Goal: Navigation & Orientation: Find specific page/section

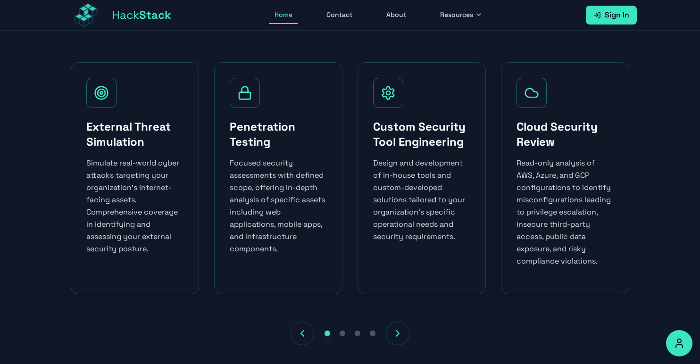
scroll to position [552, 0]
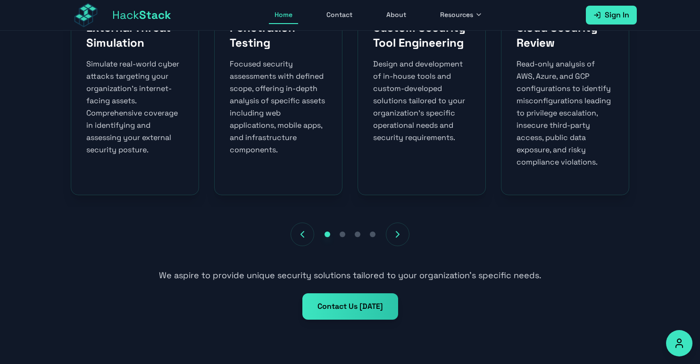
click at [402, 233] on icon "Next services" at bounding box center [397, 234] width 11 height 11
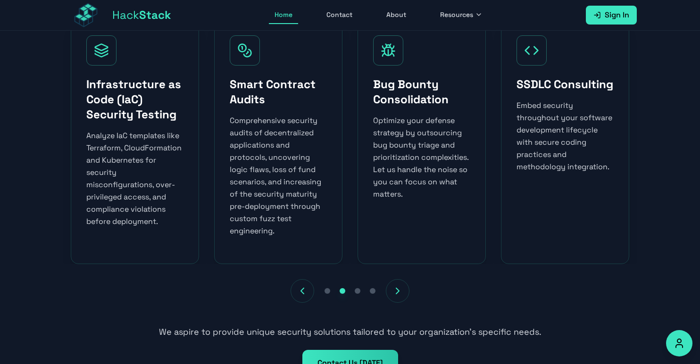
scroll to position [504, 0]
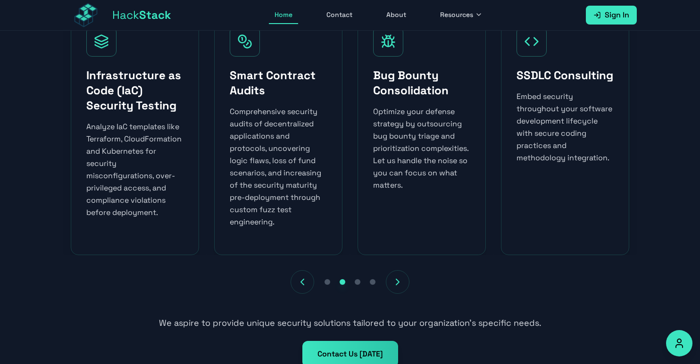
click at [391, 280] on button "Next services" at bounding box center [398, 282] width 24 height 24
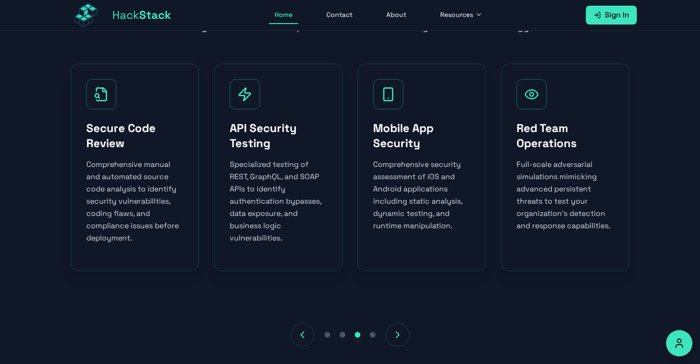
scroll to position [456, 0]
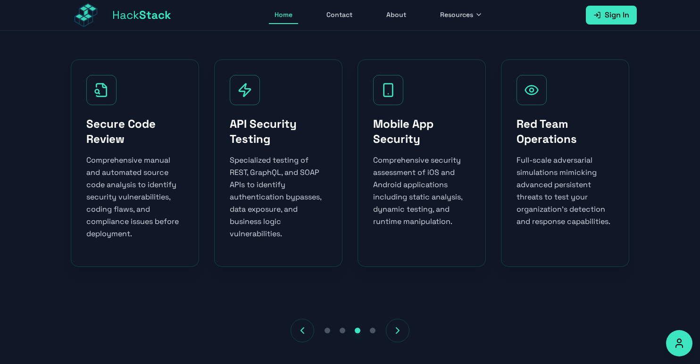
click at [398, 329] on icon "Next services" at bounding box center [397, 330] width 11 height 11
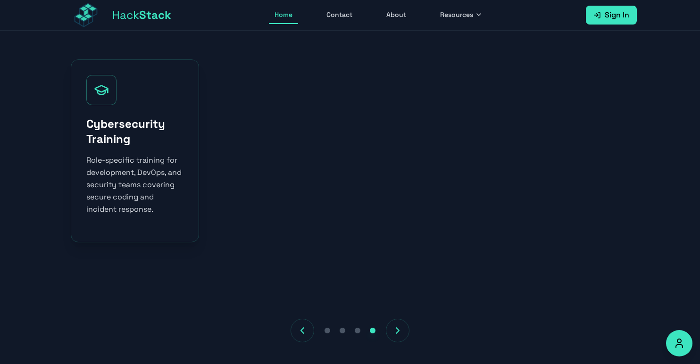
click at [347, 18] on link "Contact" at bounding box center [339, 15] width 37 height 18
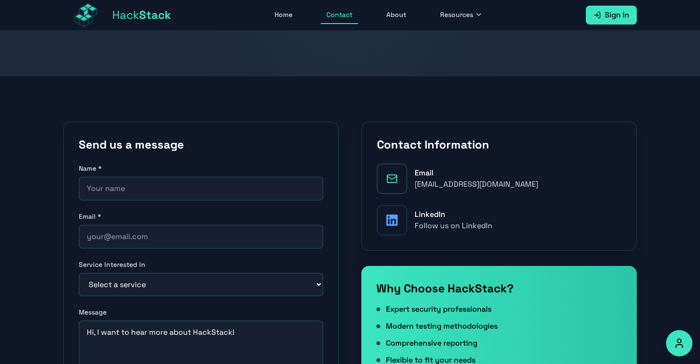
scroll to position [110, 0]
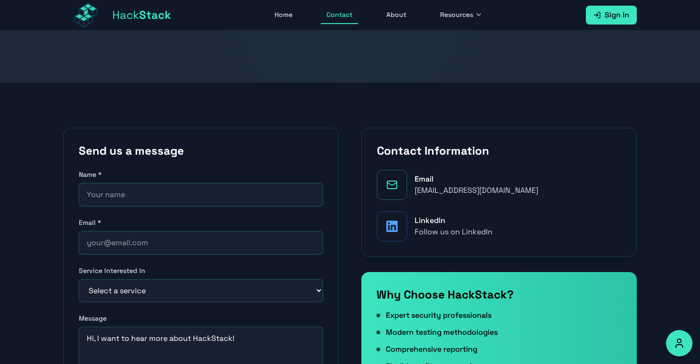
click at [398, 16] on link "About" at bounding box center [396, 15] width 31 height 18
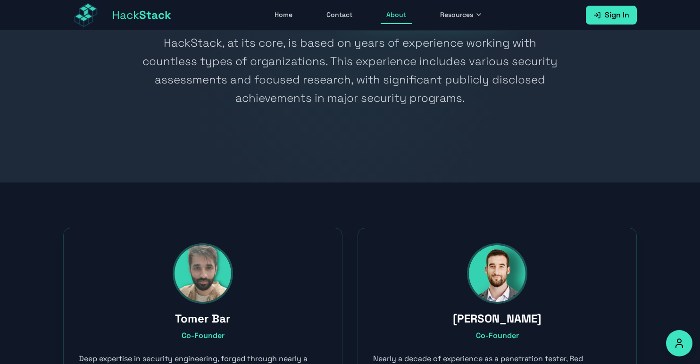
scroll to position [176, 0]
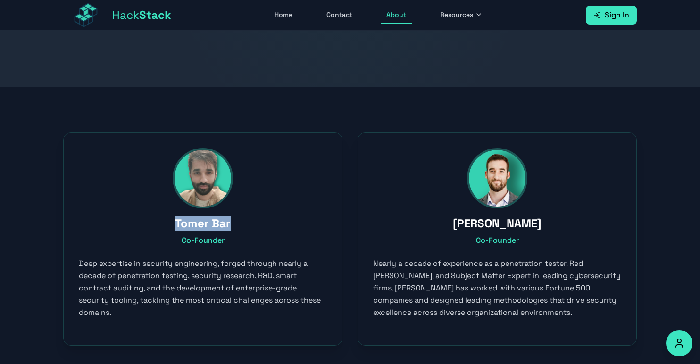
drag, startPoint x: 234, startPoint y: 224, endPoint x: 176, endPoint y: 224, distance: 57.6
click at [176, 224] on h3 "Tomer Bar" at bounding box center [203, 223] width 248 height 15
copy h3 "Tomer Bar"
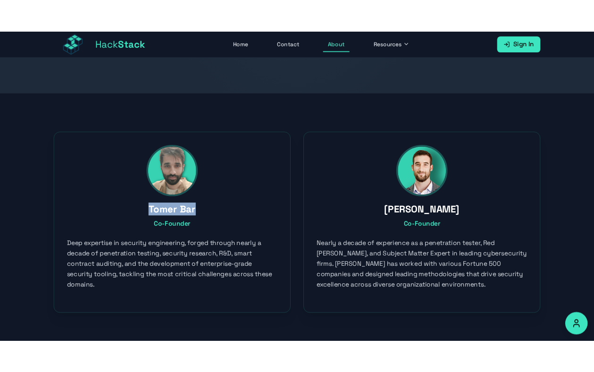
scroll to position [189, 0]
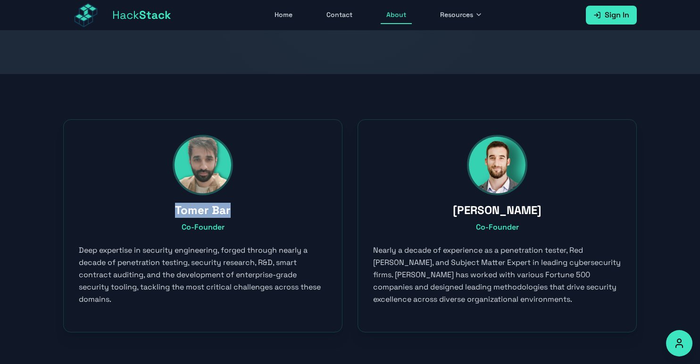
drag, startPoint x: 538, startPoint y: 210, endPoint x: 455, endPoint y: 207, distance: 82.6
click at [455, 207] on h3 "[PERSON_NAME]" at bounding box center [497, 210] width 248 height 15
copy h3 "[PERSON_NAME]"
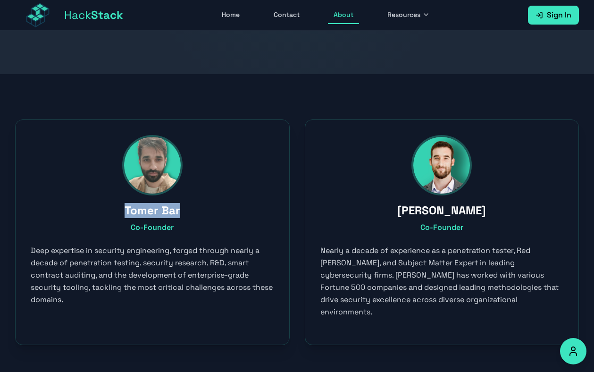
drag, startPoint x: 183, startPoint y: 211, endPoint x: 118, endPoint y: 208, distance: 64.7
click at [118, 208] on h3 "Tomer Bar" at bounding box center [153, 210] width 244 height 15
copy h3 "Tomer Bar"
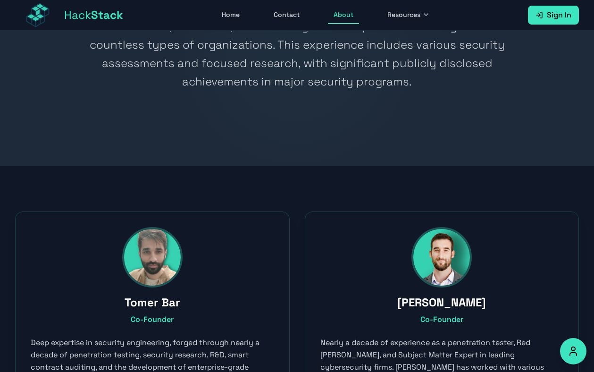
scroll to position [0, 0]
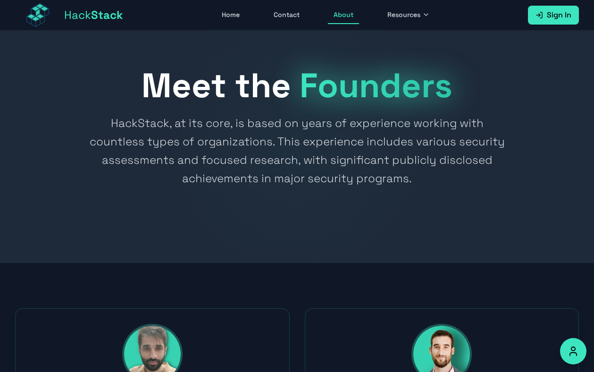
click at [295, 17] on link "Contact" at bounding box center [286, 15] width 37 height 18
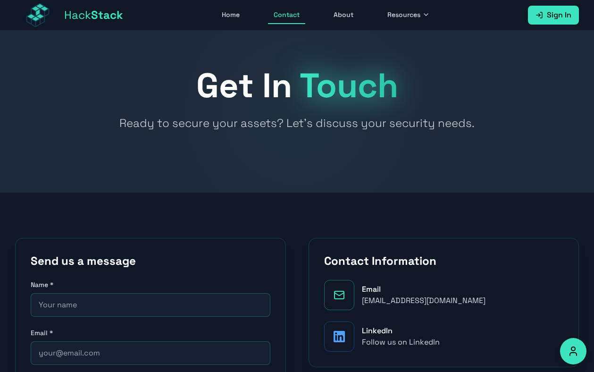
click at [410, 19] on span "Resources" at bounding box center [403, 14] width 33 height 9
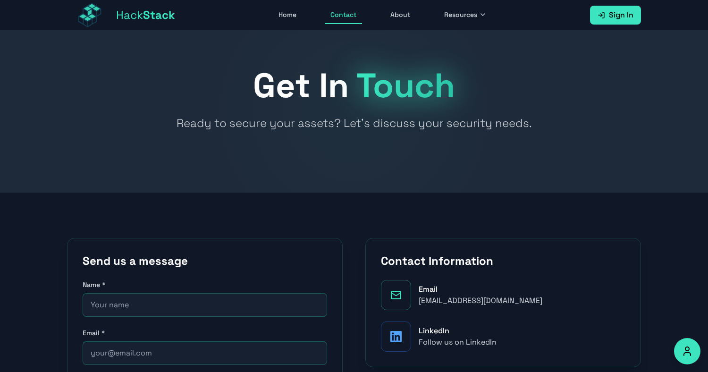
click at [460, 17] on span "Resources" at bounding box center [460, 14] width 33 height 9
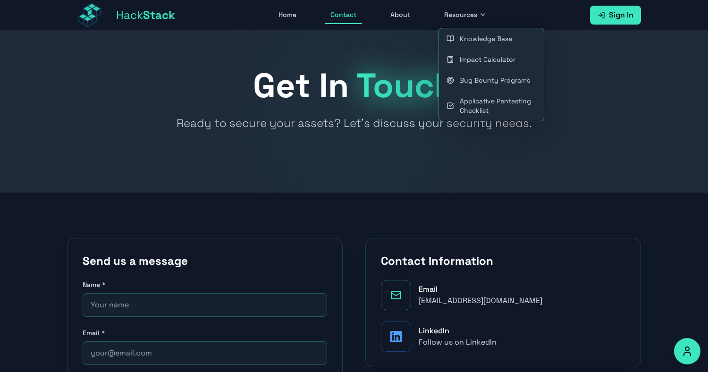
click at [301, 14] on link "Home" at bounding box center [287, 15] width 29 height 18
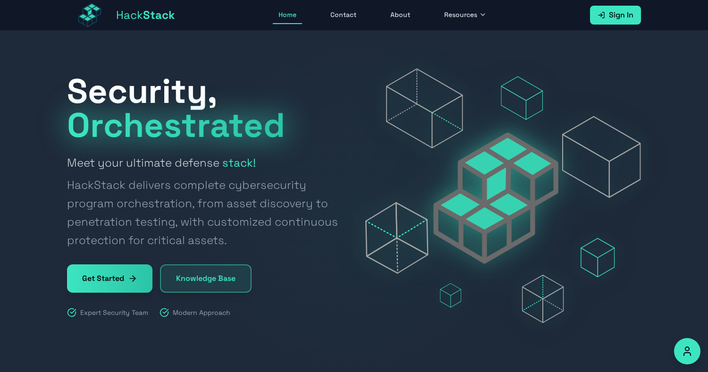
click at [294, 15] on link "Home" at bounding box center [287, 15] width 29 height 18
click at [393, 12] on link "About" at bounding box center [400, 15] width 31 height 18
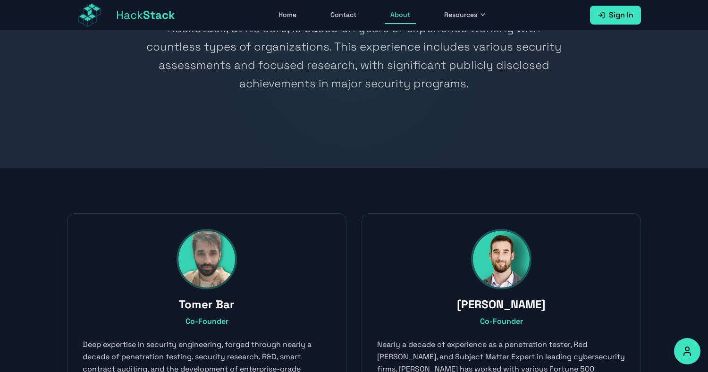
scroll to position [111, 0]
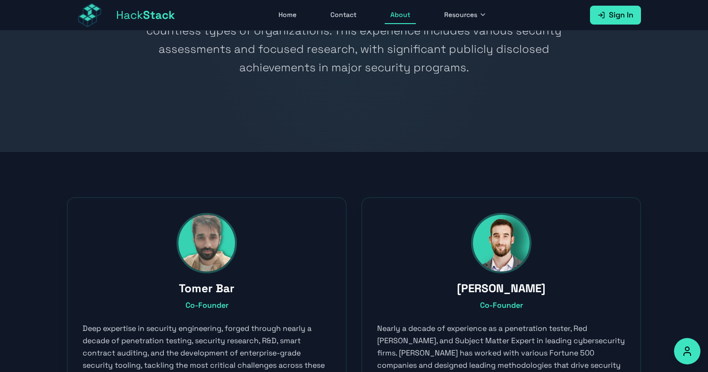
click at [204, 244] on img at bounding box center [206, 243] width 57 height 57
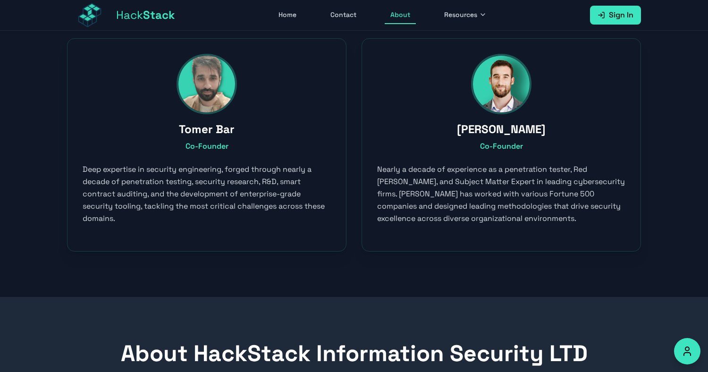
scroll to position [0, 0]
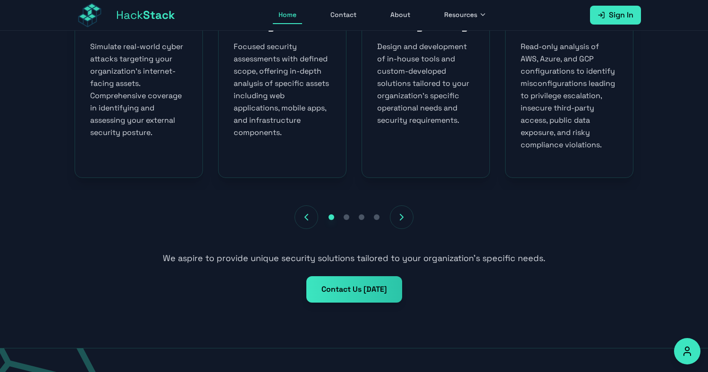
scroll to position [681, 0]
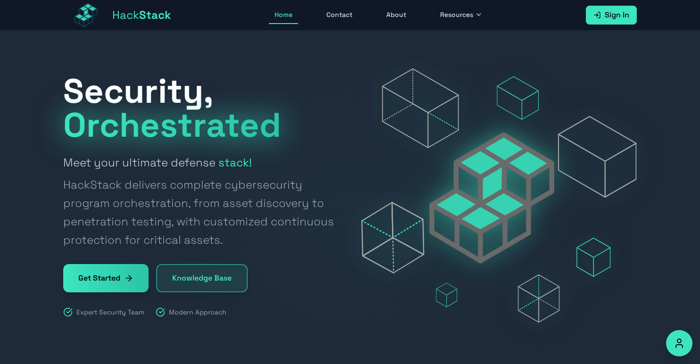
click at [455, 13] on span "Resources" at bounding box center [456, 14] width 33 height 9
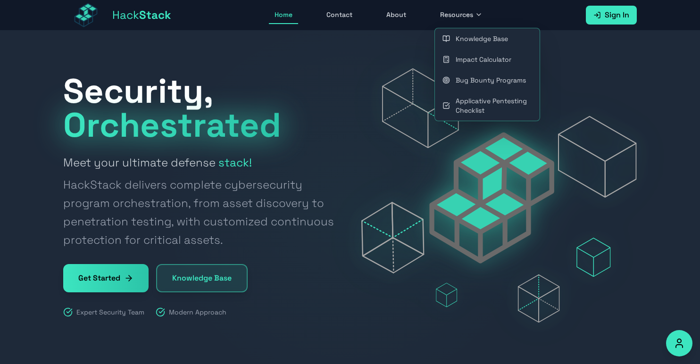
click at [326, 178] on span "HackStack delivers complete cybersecurity program orchestration, from asset dis…" at bounding box center [201, 213] width 276 height 74
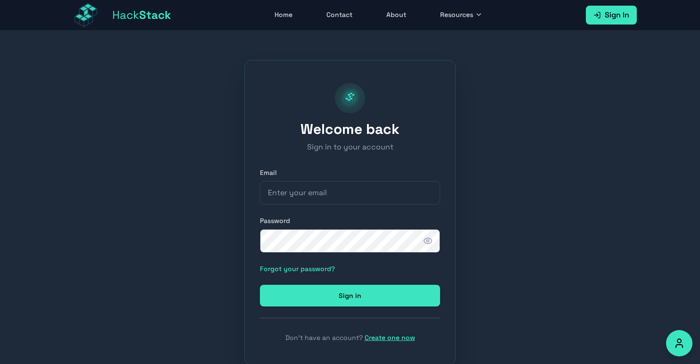
scroll to position [31, 0]
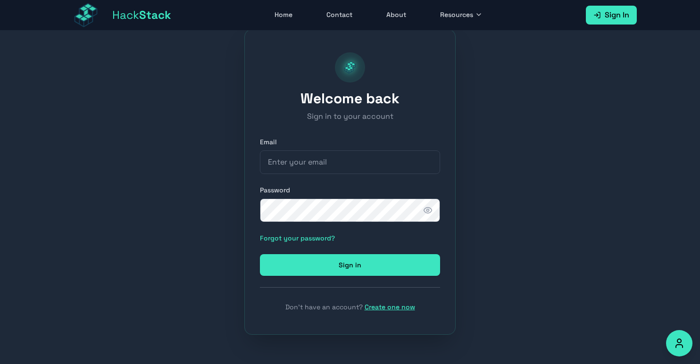
click at [396, 309] on link "Create one now" at bounding box center [390, 307] width 50 height 8
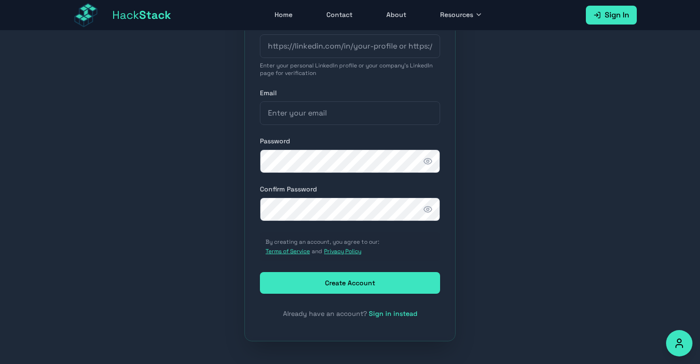
scroll to position [259, 0]
click at [677, 342] on icon "Accessibility Options" at bounding box center [679, 343] width 11 height 11
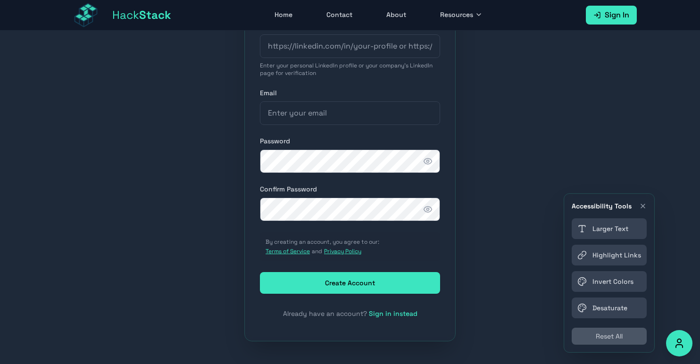
click at [643, 207] on icon "Close accessibility toolbar" at bounding box center [643, 206] width 8 height 8
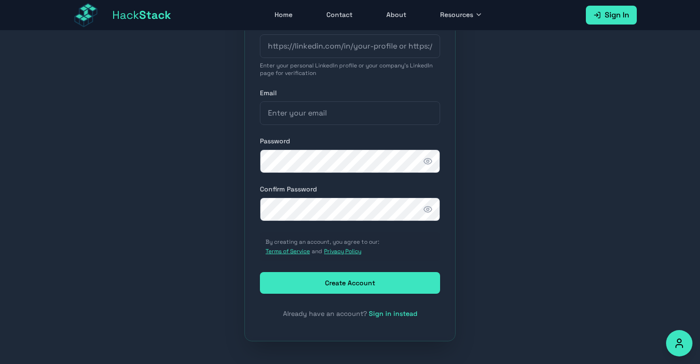
click at [384, 312] on link "Sign in instead" at bounding box center [393, 314] width 49 height 8
